Goal: Task Accomplishment & Management: Manage account settings

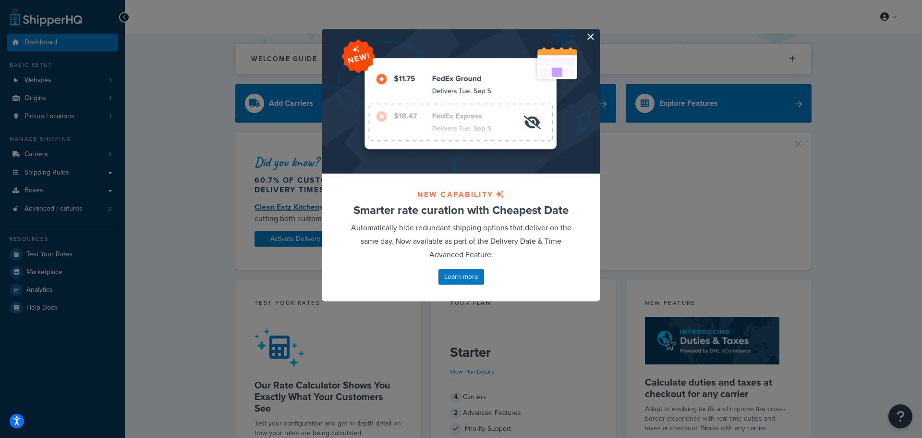
click at [598, 32] on button "button" at bounding box center [599, 30] width 2 height 2
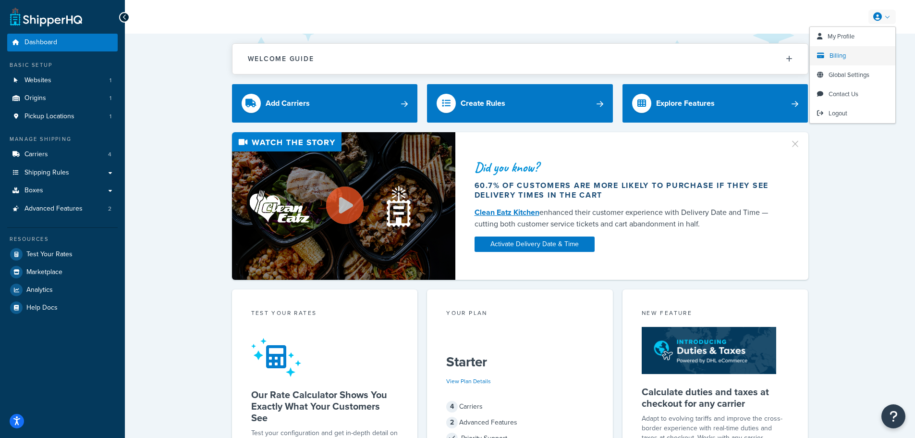
click at [848, 56] on link "Billing" at bounding box center [853, 55] width 86 height 19
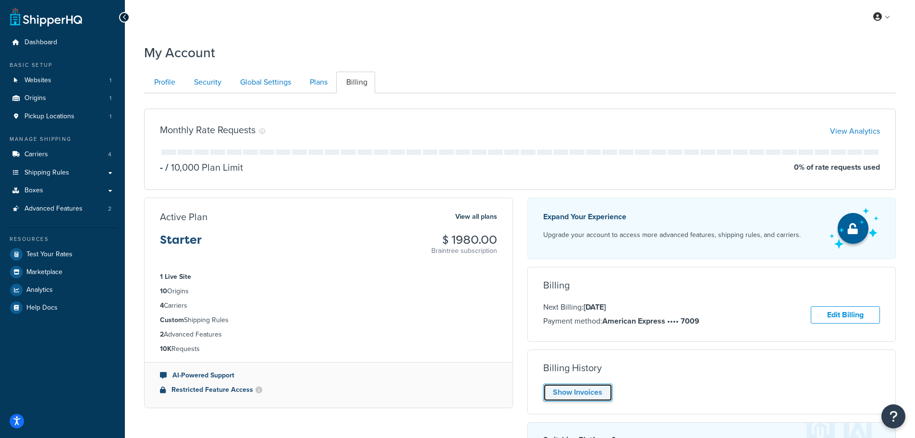
click at [588, 393] on link "Show Invoices" at bounding box center [577, 392] width 69 height 18
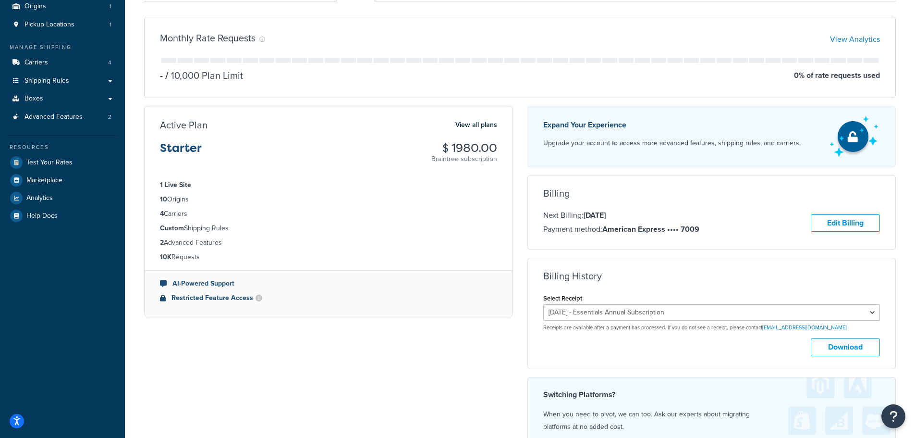
scroll to position [112, 0]
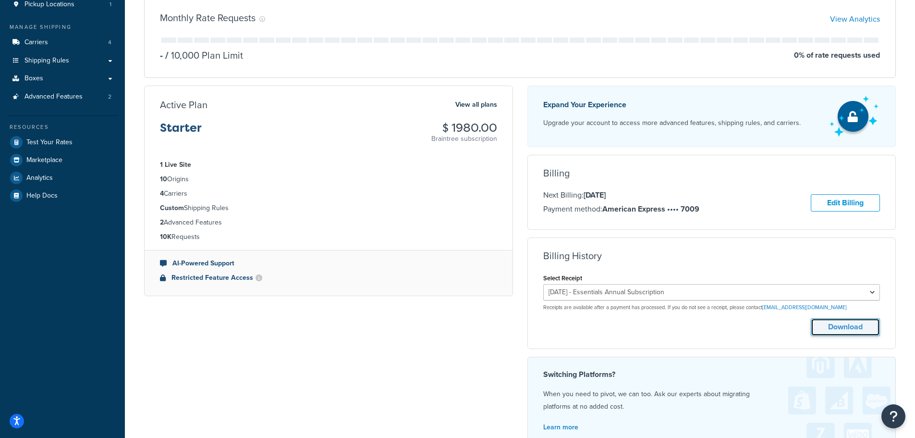
click at [834, 326] on button "Download" at bounding box center [845, 327] width 69 height 18
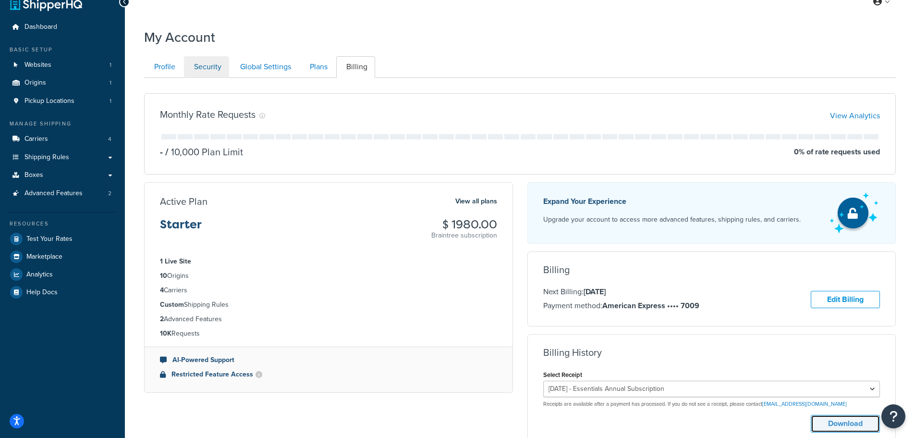
scroll to position [0, 0]
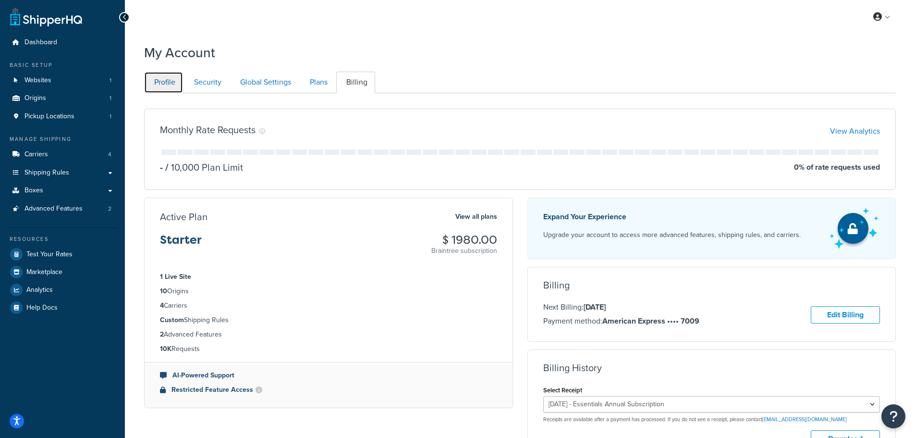
click at [162, 86] on link "Profile" at bounding box center [163, 83] width 39 height 22
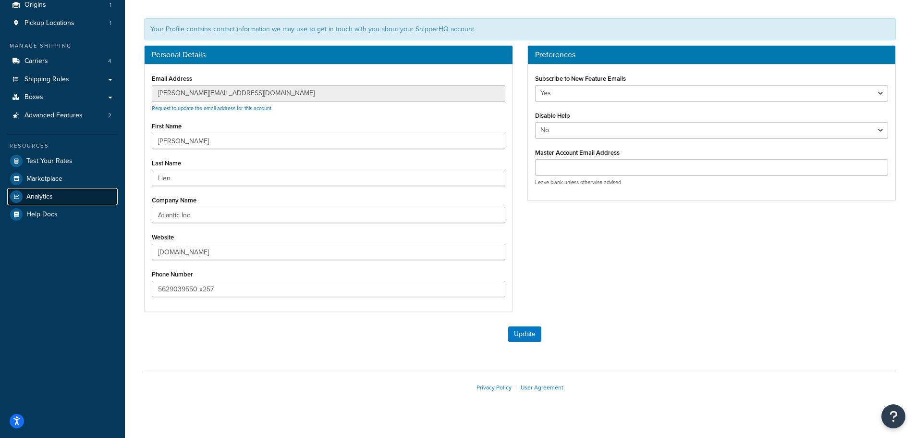
click at [61, 195] on link "Analytics" at bounding box center [62, 196] width 110 height 17
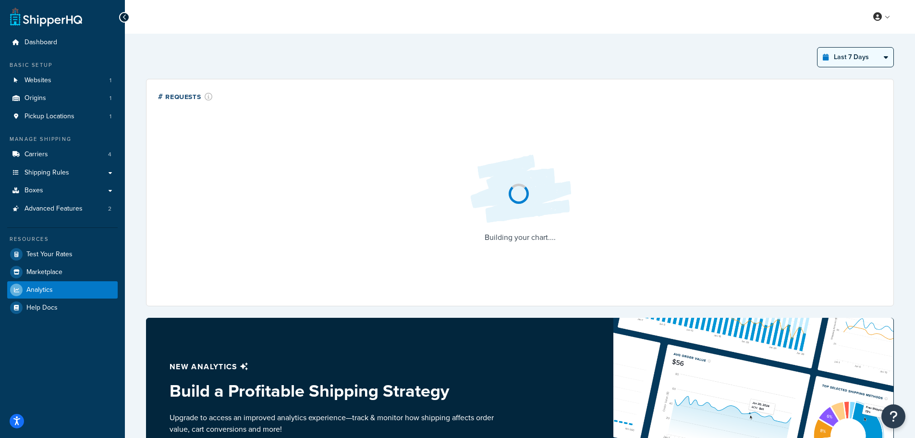
click at [843, 56] on select "Last 24 Hours Last 7 Days Last 30 Days Last 3 Months Last 6 Months Last 12 Mont…" at bounding box center [856, 57] width 76 height 19
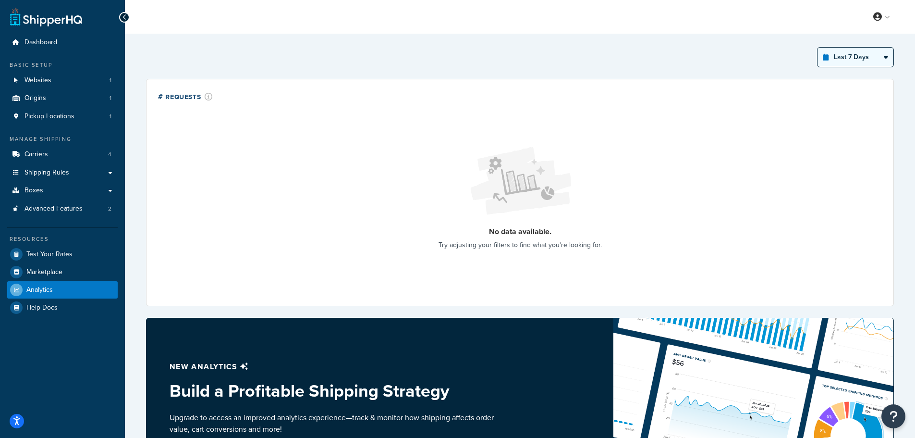
select select "last_year"
click at [818, 48] on select "Last 24 Hours Last 7 Days Last 30 Days Last 3 Months Last 6 Months Last 12 Mont…" at bounding box center [856, 57] width 76 height 19
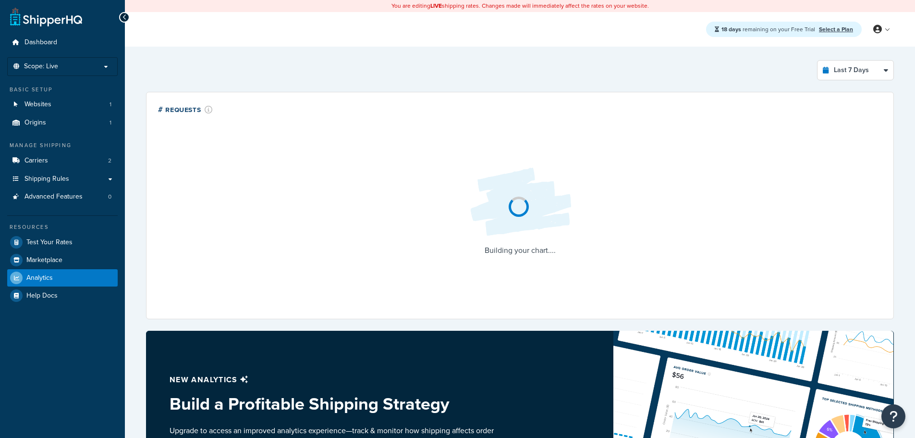
select select "last_7_days"
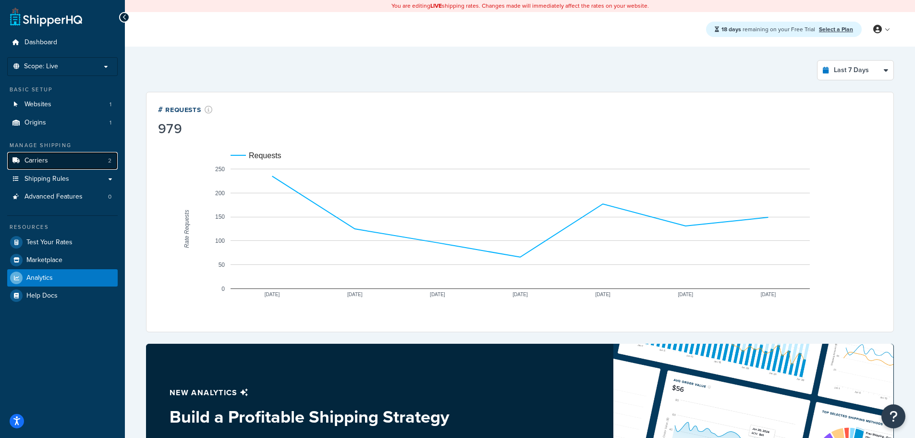
click at [64, 162] on link "Carriers 2" at bounding box center [62, 161] width 110 height 18
